Goal: Task Accomplishment & Management: Manage account settings

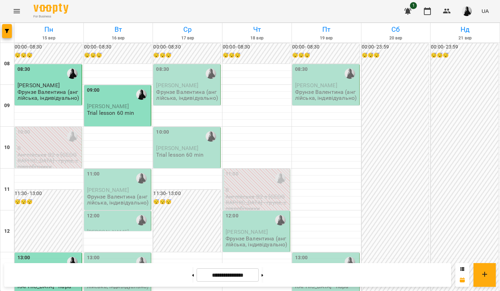
click at [107, 105] on span "[PERSON_NAME]" at bounding box center [108, 106] width 42 height 7
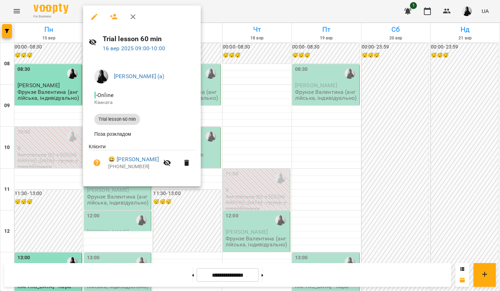
click at [411, 168] on div at bounding box center [250, 145] width 500 height 291
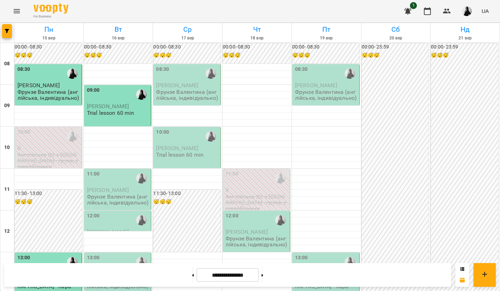
scroll to position [70, 0]
click at [100, 170] on div "11:00" at bounding box center [118, 178] width 63 height 16
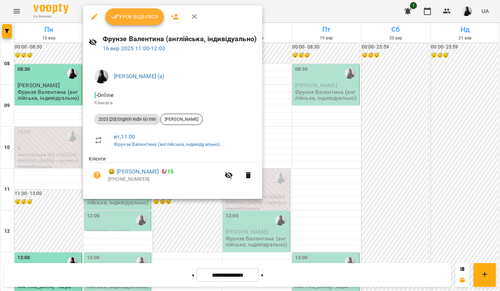
click at [397, 88] on div at bounding box center [250, 145] width 500 height 291
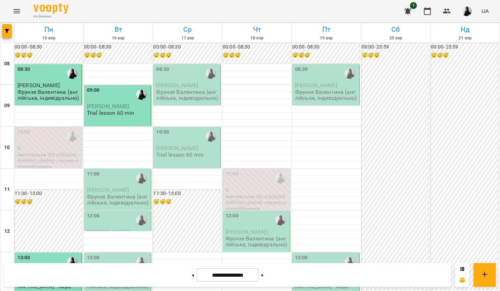
scroll to position [0, 0]
click at [111, 109] on p "[PERSON_NAME]" at bounding box center [118, 106] width 63 height 6
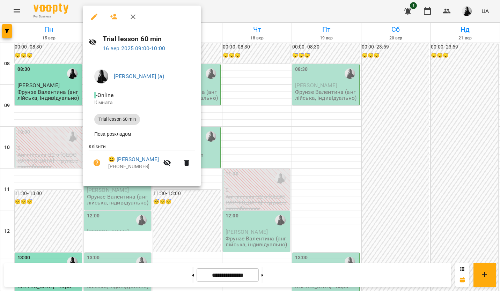
click at [328, 106] on div at bounding box center [250, 145] width 500 height 291
